Goal: Complete application form

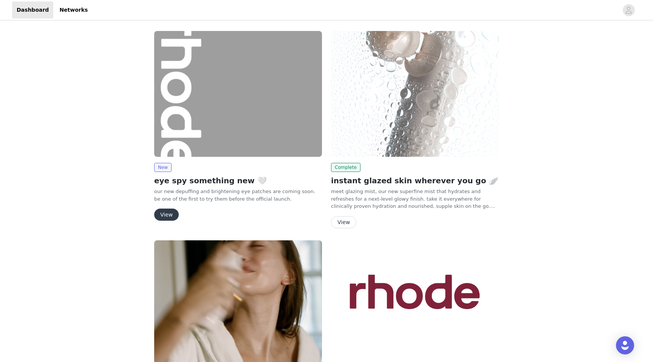
click at [166, 214] on button "View" at bounding box center [166, 215] width 25 height 12
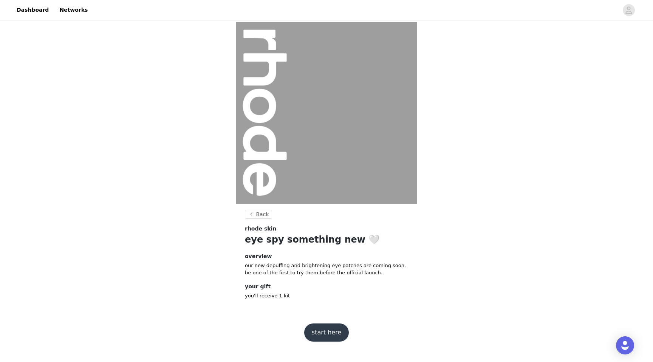
click at [326, 328] on button "start here" at bounding box center [326, 332] width 45 height 18
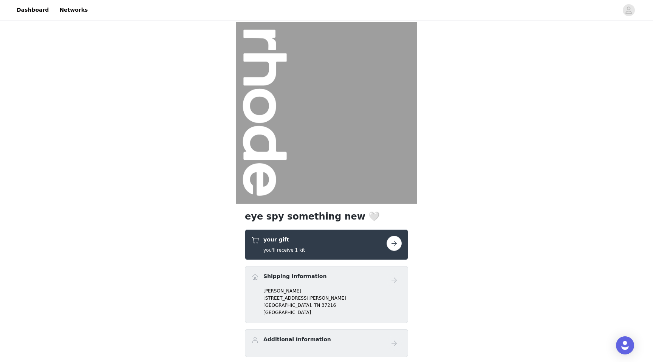
scroll to position [59, 0]
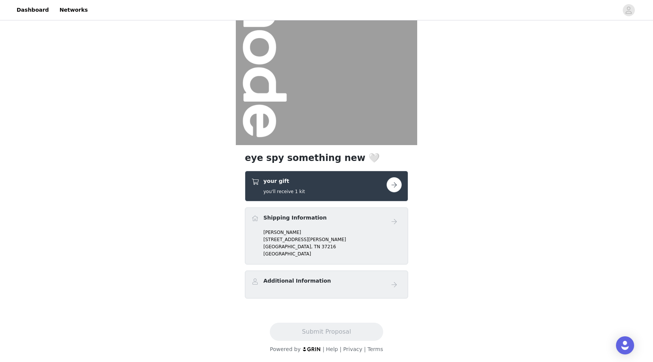
click at [397, 181] on button "button" at bounding box center [394, 184] width 15 height 15
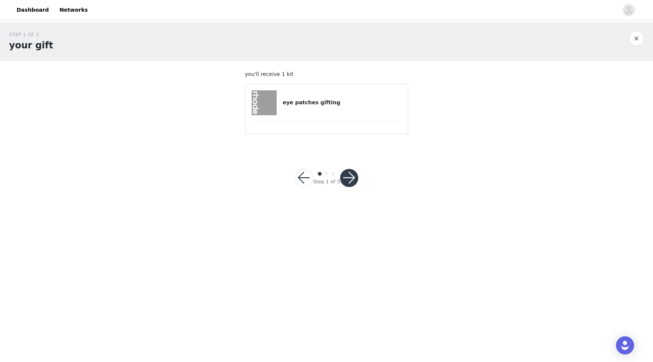
click at [345, 182] on button "button" at bounding box center [349, 178] width 18 height 18
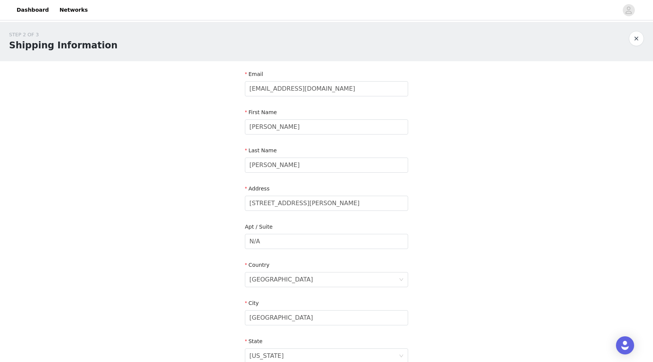
scroll to position [153, 0]
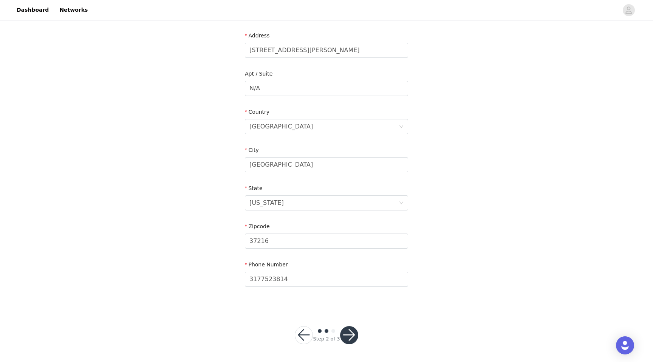
click at [350, 336] on button "button" at bounding box center [349, 335] width 18 height 18
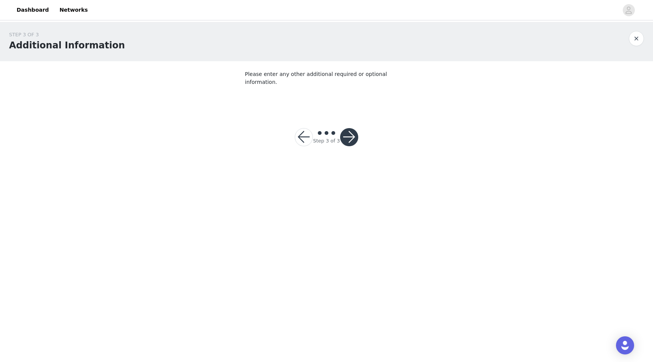
click at [349, 134] on button "button" at bounding box center [349, 137] width 18 height 18
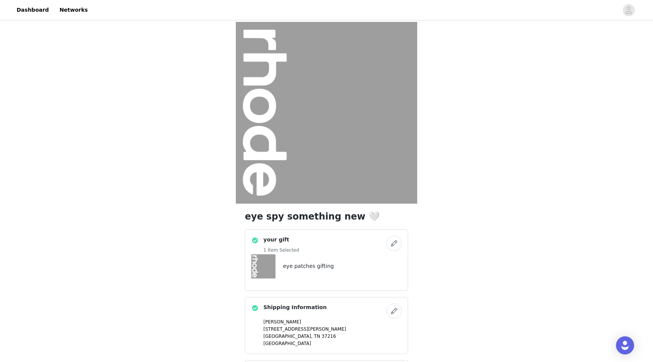
scroll to position [90, 0]
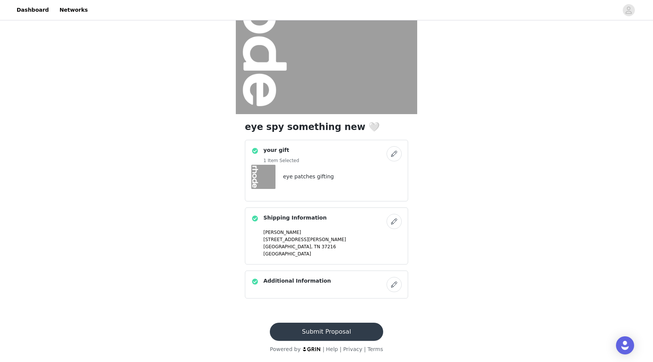
click at [336, 330] on button "Submit Proposal" at bounding box center [326, 332] width 113 height 18
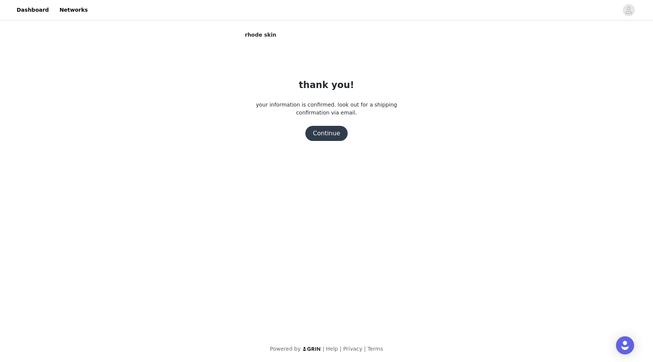
click at [333, 134] on button "Continue" at bounding box center [326, 133] width 42 height 15
